Goal: Task Accomplishment & Management: Use online tool/utility

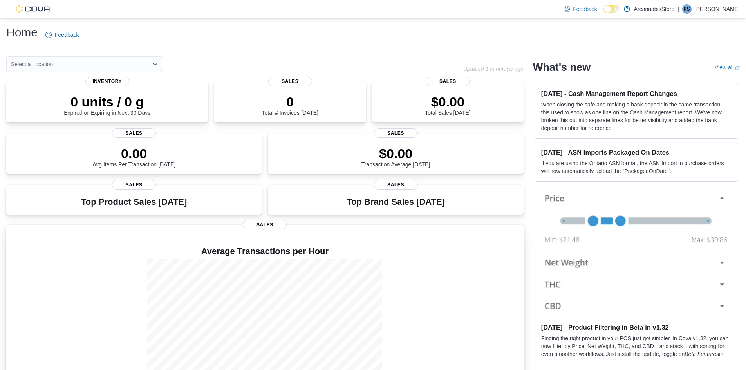
click at [514, 308] on div at bounding box center [265, 318] width 505 height 118
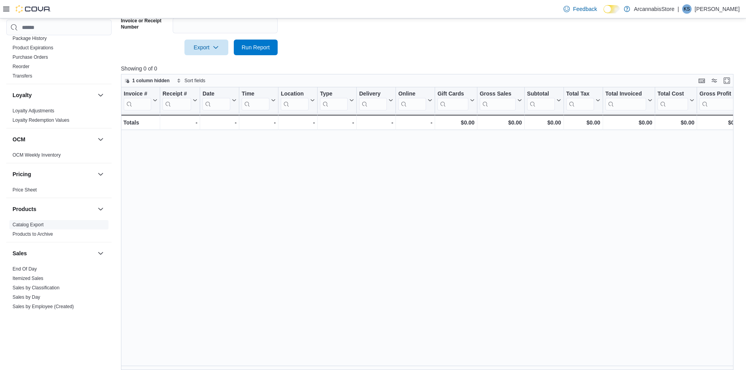
scroll to position [353, 0]
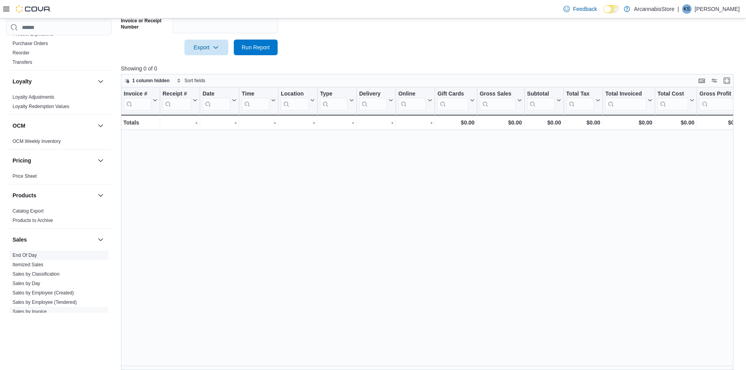
click at [20, 254] on link "End Of Day" at bounding box center [25, 255] width 24 height 5
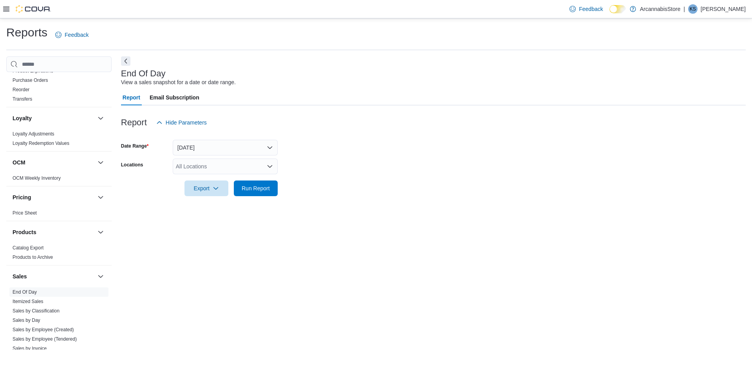
click at [241, 166] on div "All Locations" at bounding box center [225, 167] width 105 height 16
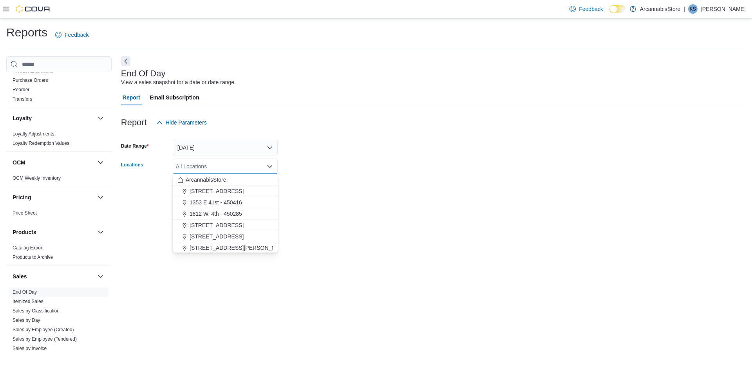
click at [242, 232] on button "[STREET_ADDRESS]" at bounding box center [225, 236] width 105 height 11
drag, startPoint x: 310, startPoint y: 200, endPoint x: 269, endPoint y: 189, distance: 43.0
click at [309, 200] on div at bounding box center [433, 200] width 625 height 9
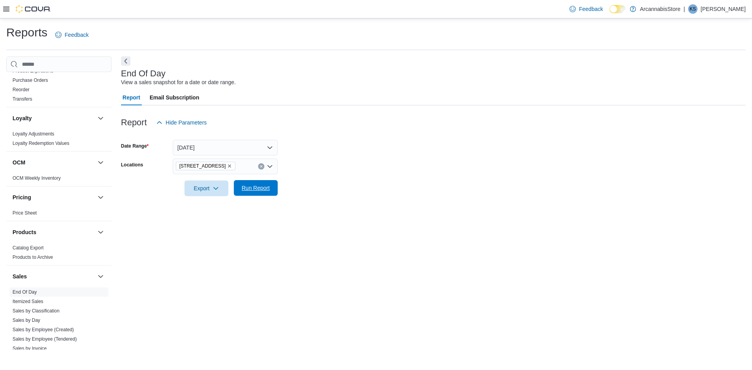
click at [261, 181] on span "Run Report" at bounding box center [256, 188] width 34 height 16
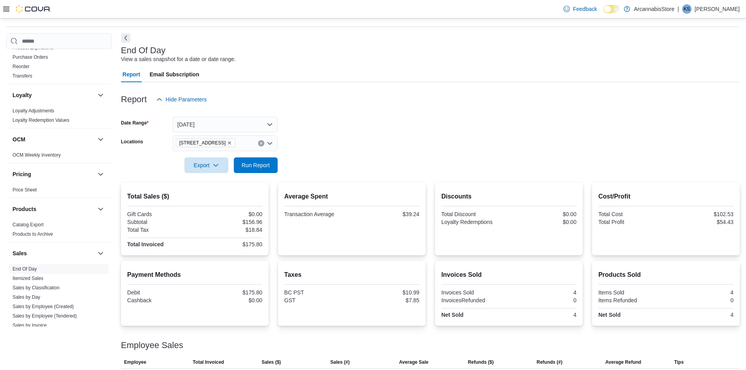
scroll to position [44, 0]
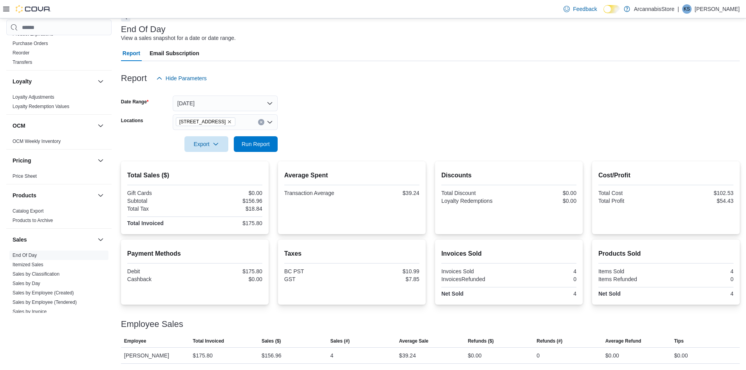
click at [232, 120] on icon "Remove 2267 Kingsway - 450548 from selection in this group" at bounding box center [229, 121] width 5 height 5
click at [286, 124] on form "Date Range [DATE] Locations All Locations Export Run Report" at bounding box center [430, 119] width 619 height 66
click at [259, 145] on span "Run Report" at bounding box center [256, 144] width 28 height 8
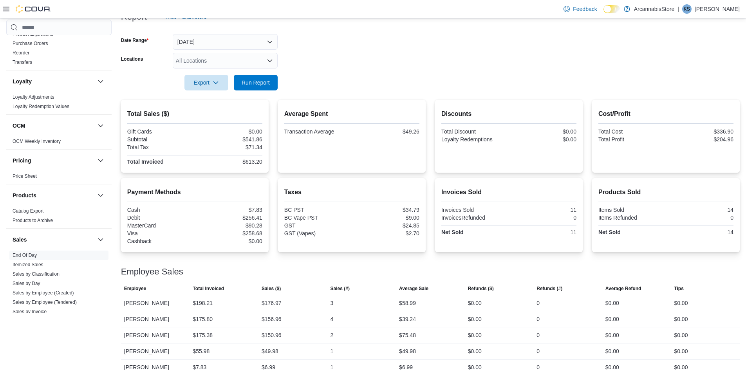
scroll to position [118, 0]
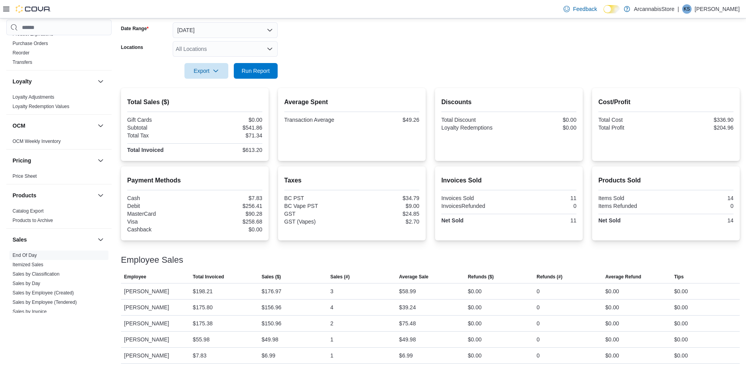
click at [272, 61] on div at bounding box center [430, 60] width 619 height 6
click at [260, 75] on span "Run Report" at bounding box center [256, 71] width 34 height 16
